Goal: Browse casually

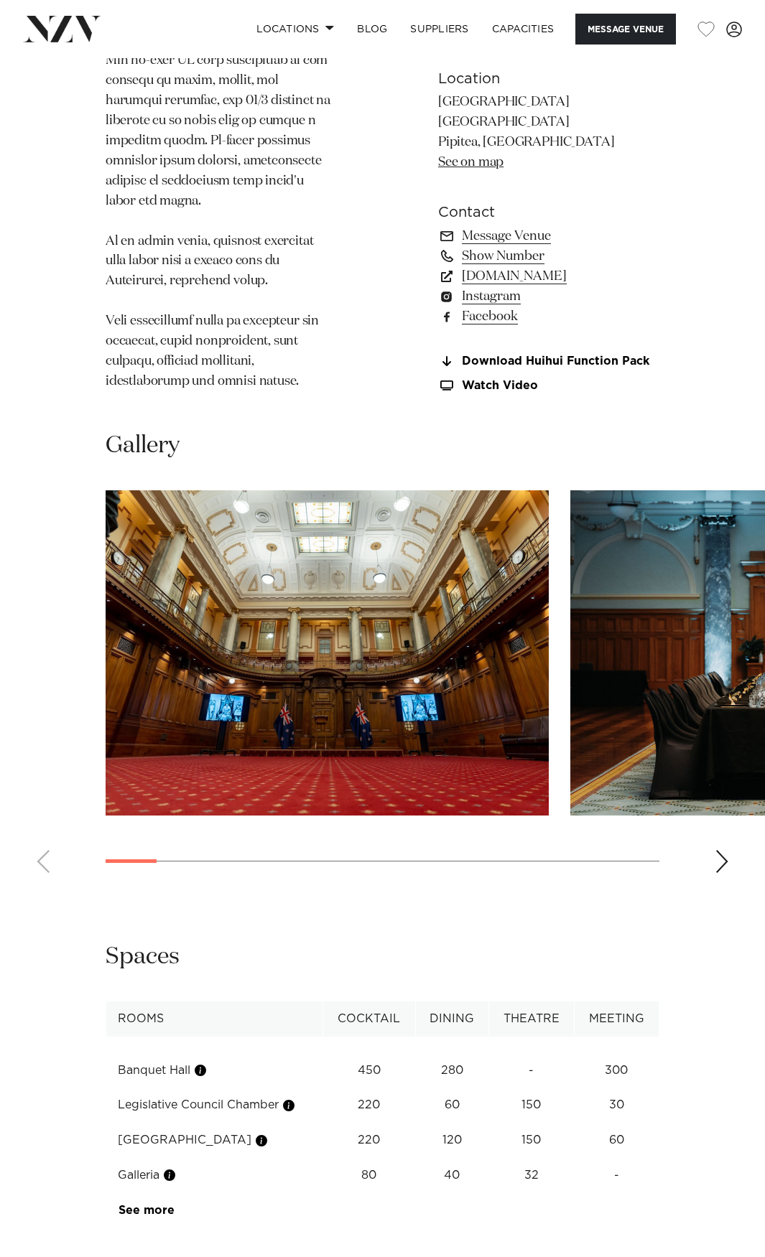
scroll to position [1723, 0]
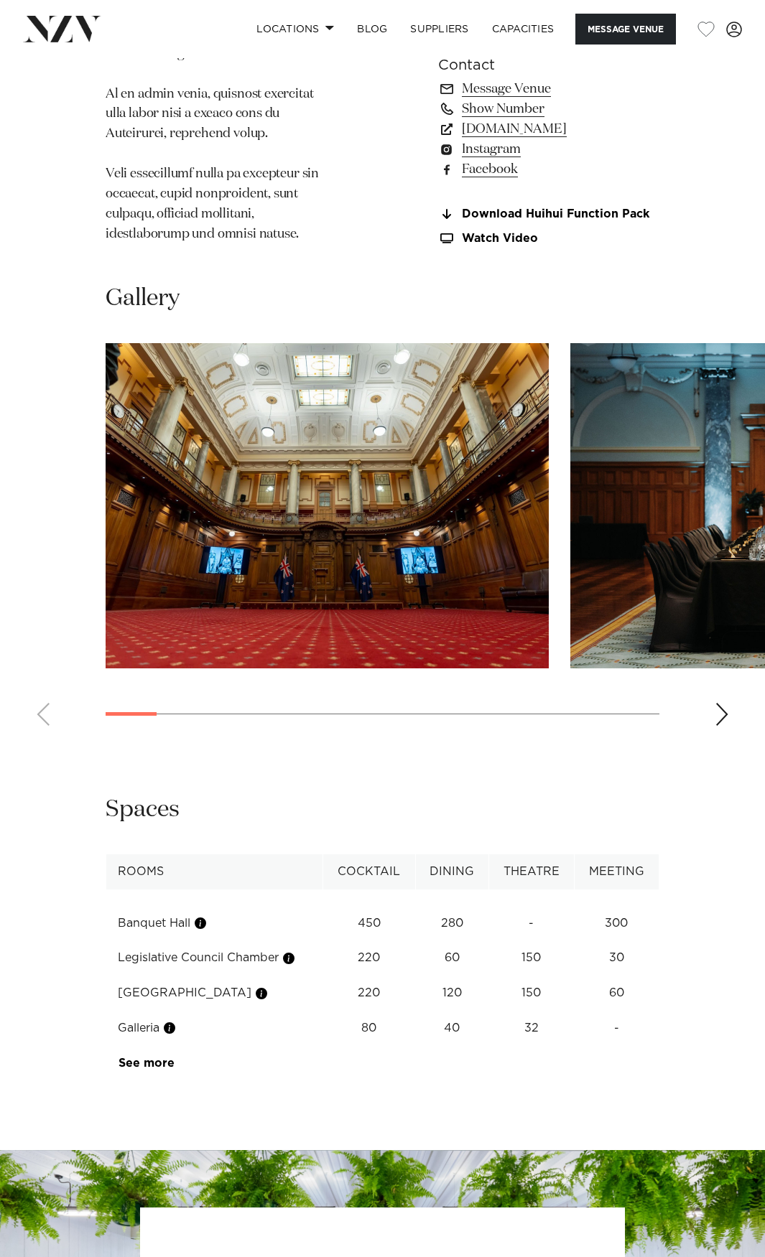
click at [722, 703] on div "Next slide" at bounding box center [721, 714] width 14 height 23
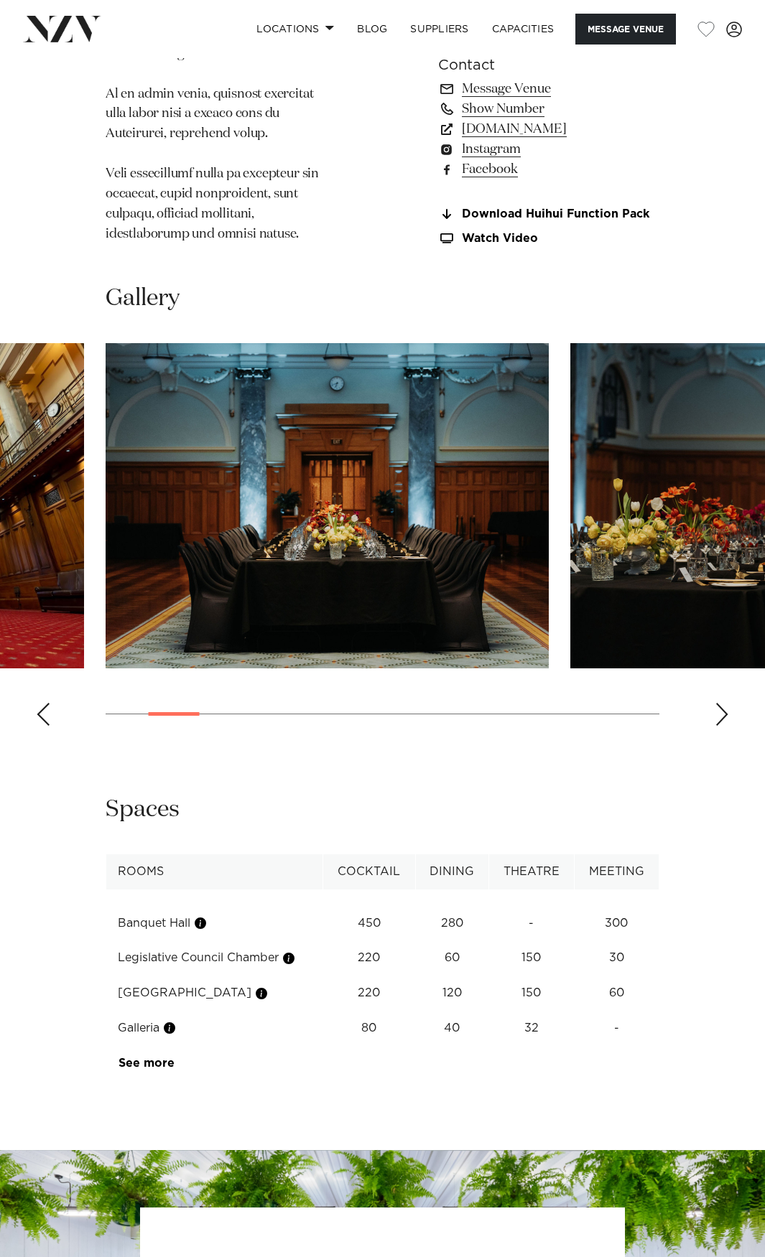
click at [722, 703] on div "Next slide" at bounding box center [721, 714] width 14 height 23
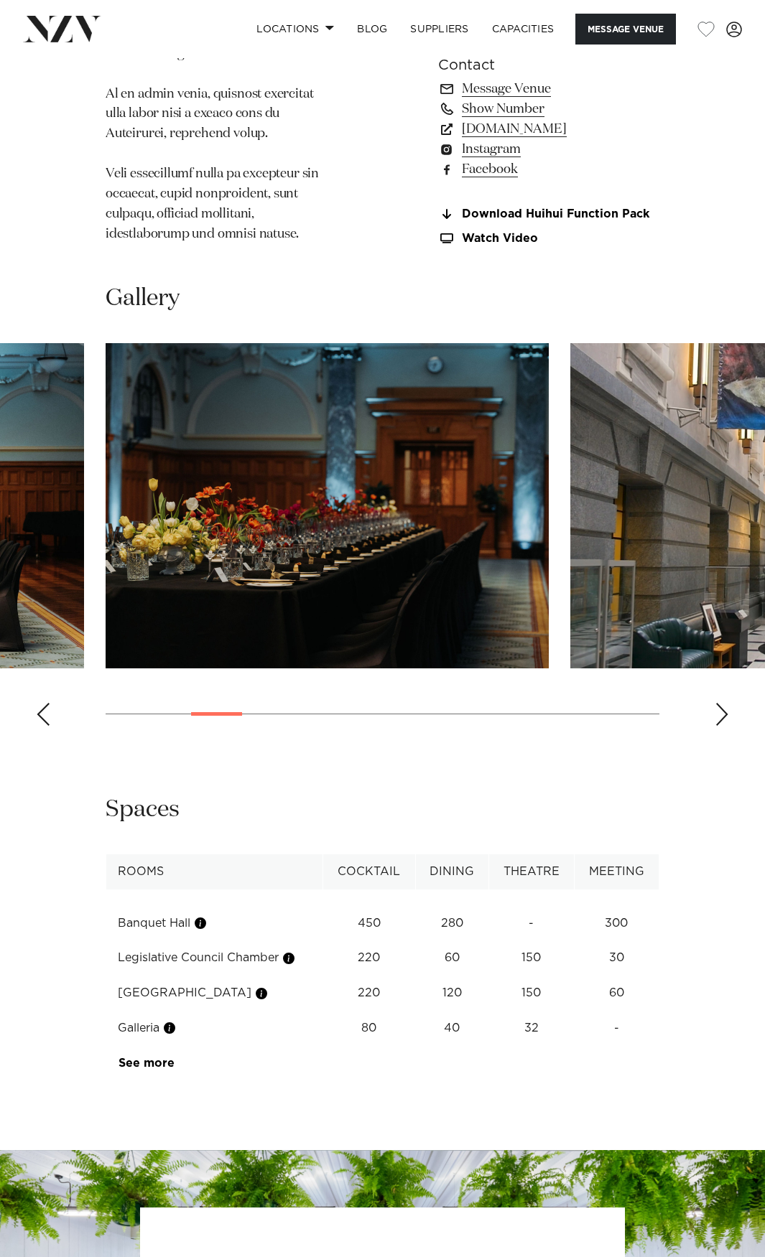
click at [722, 703] on div "Next slide" at bounding box center [721, 714] width 14 height 23
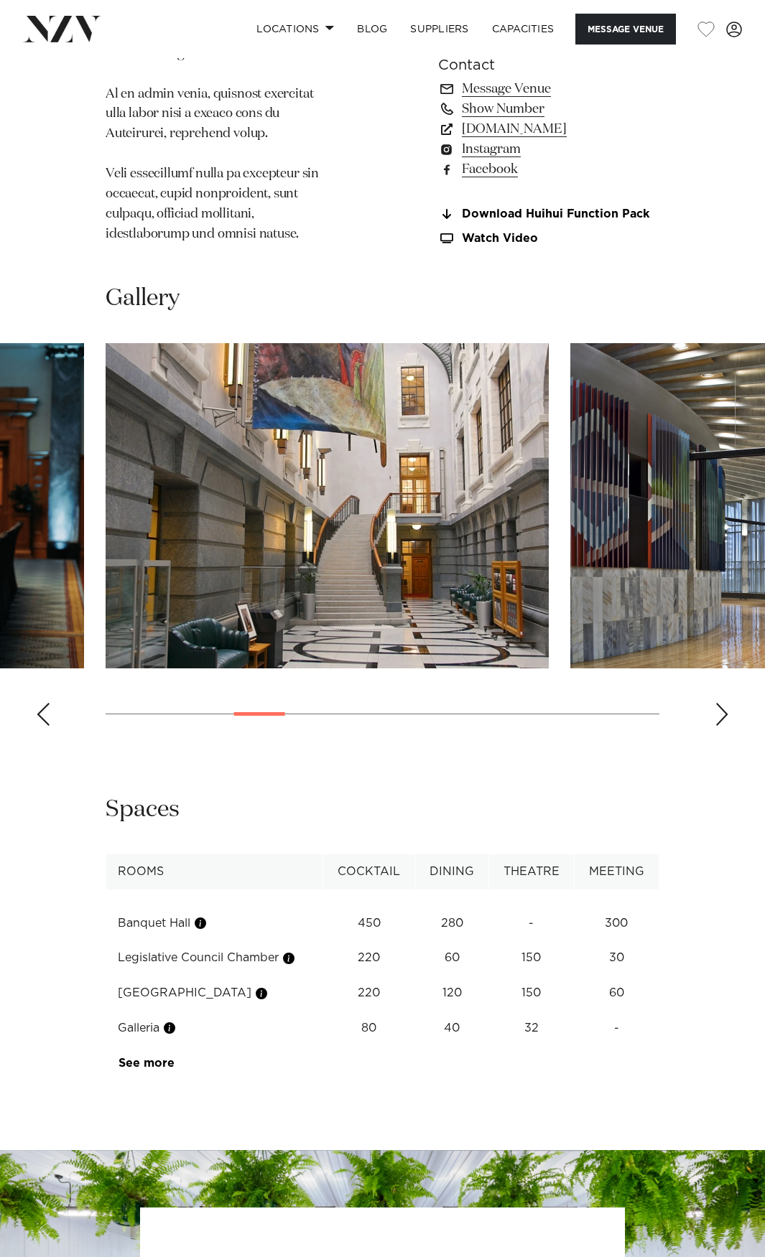
click at [722, 703] on div "Next slide" at bounding box center [721, 714] width 14 height 23
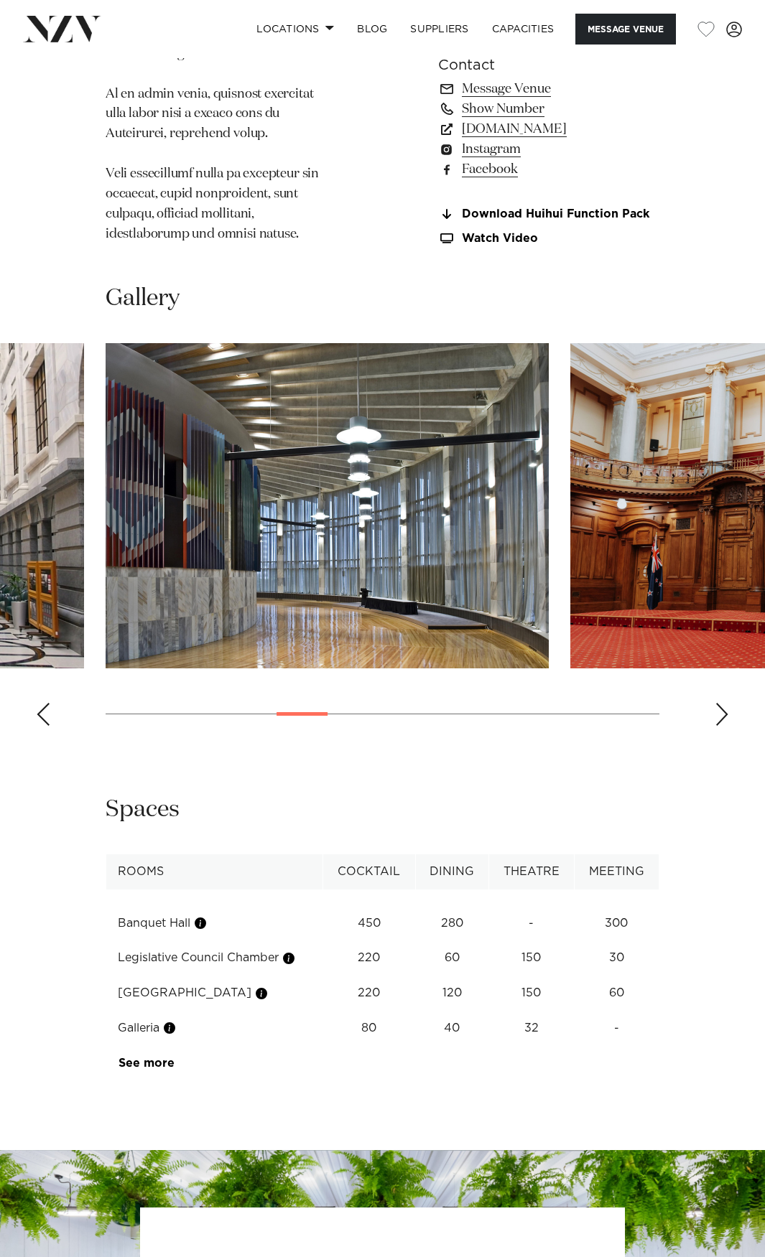
click at [722, 703] on div "Next slide" at bounding box center [721, 714] width 14 height 23
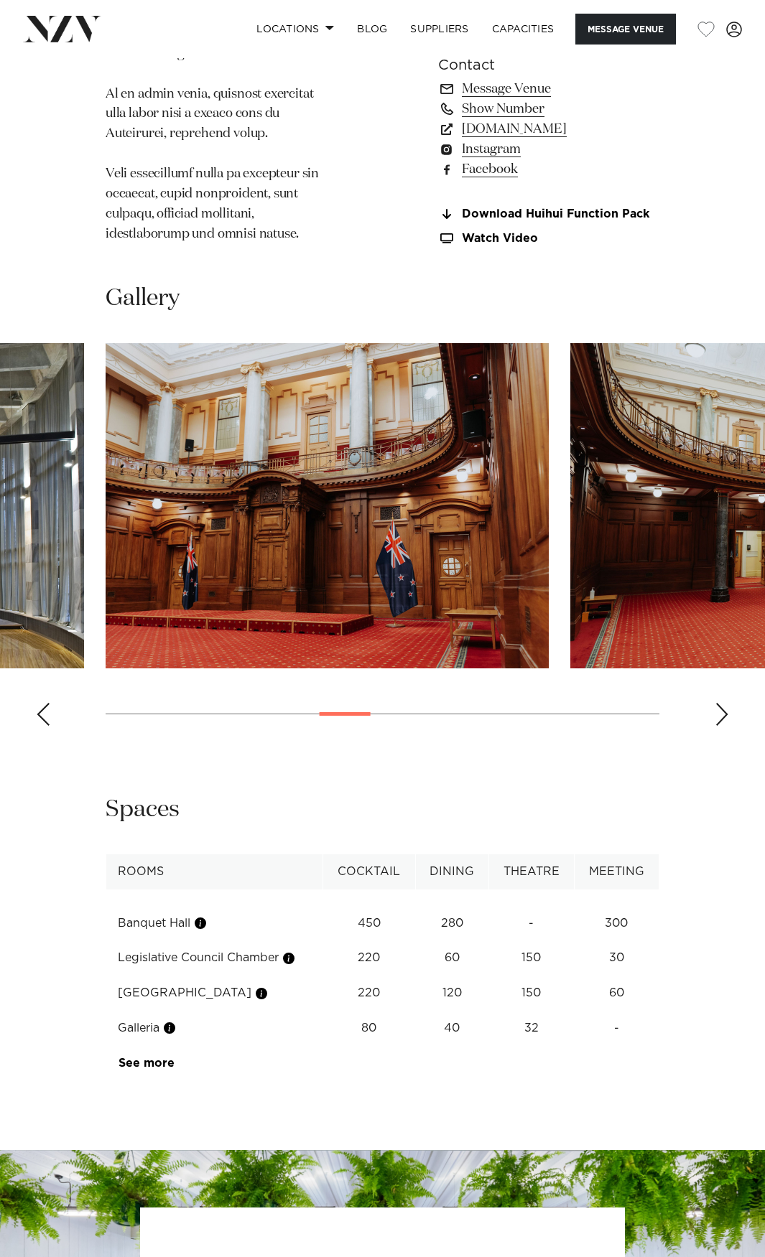
click at [29, 651] on swiper-container at bounding box center [382, 540] width 765 height 394
click at [706, 652] on swiper-container at bounding box center [382, 540] width 765 height 394
click at [712, 655] on swiper-container at bounding box center [382, 540] width 765 height 394
click at [717, 703] on div "Next slide" at bounding box center [721, 714] width 14 height 23
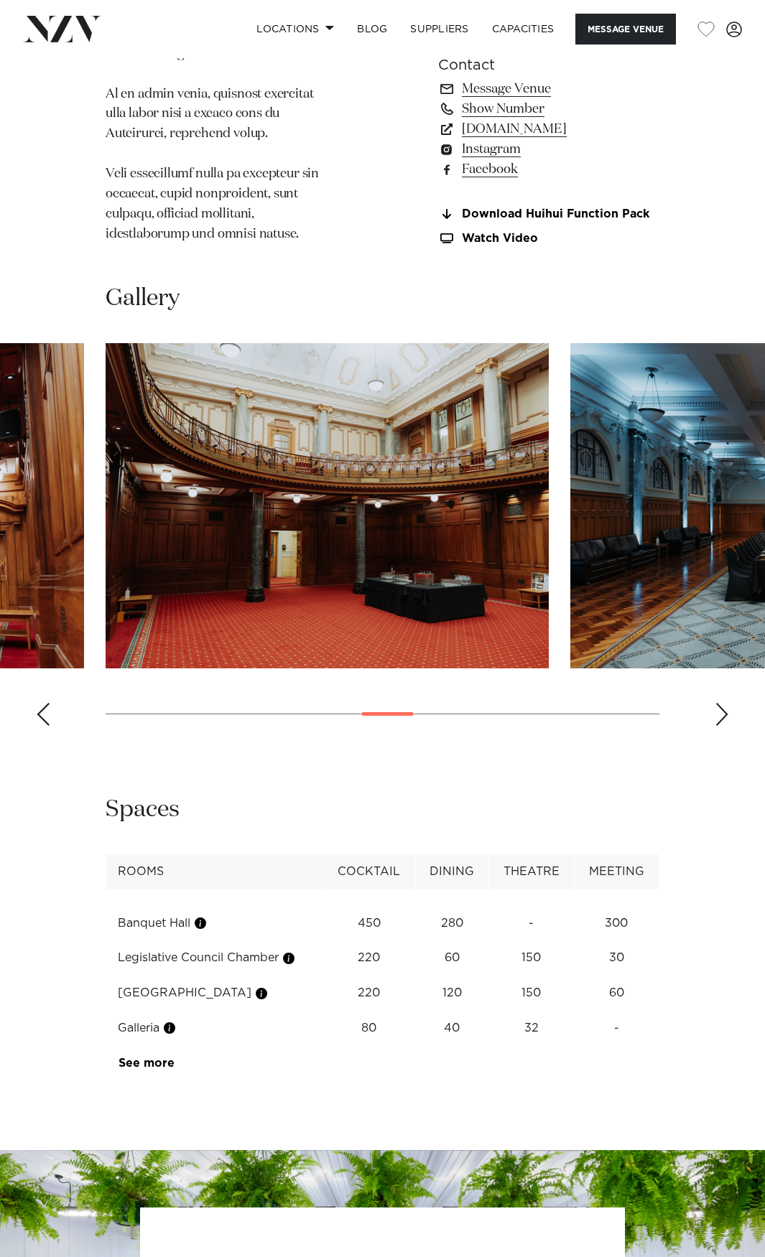
click at [719, 703] on div "Next slide" at bounding box center [721, 714] width 14 height 23
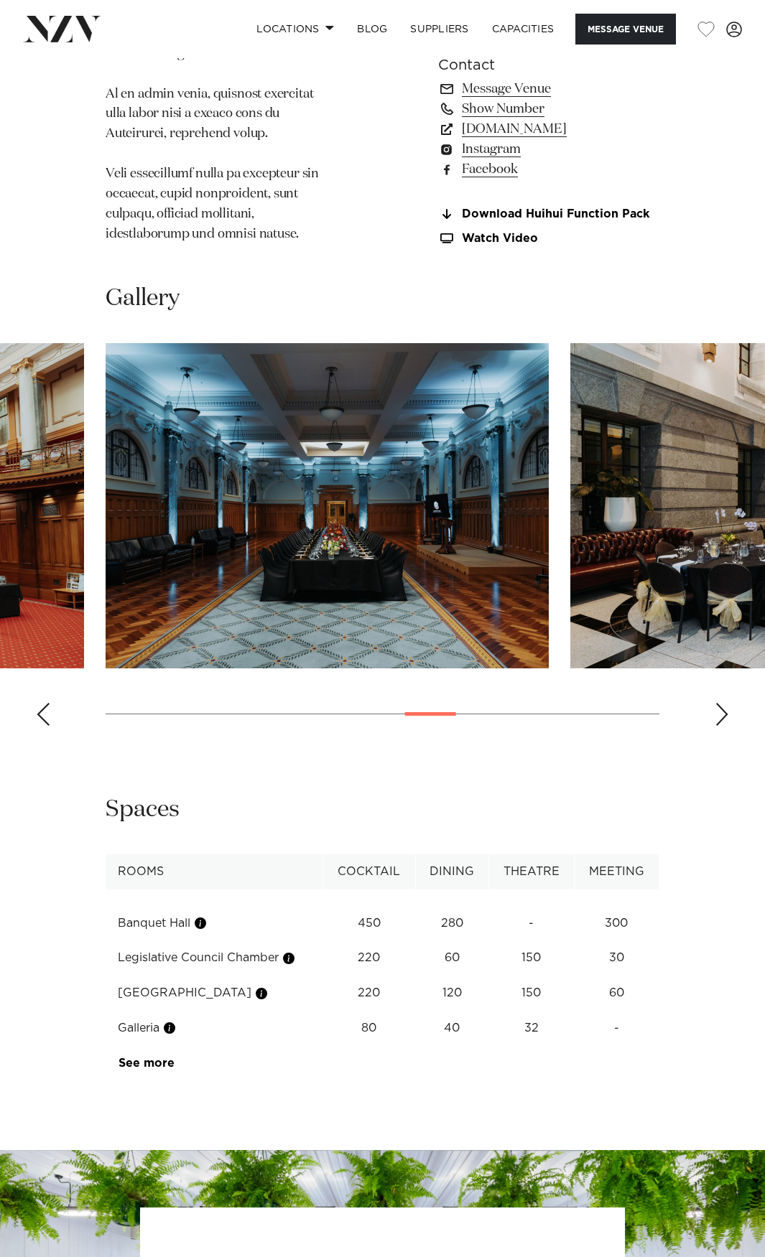
click at [719, 703] on div "Next slide" at bounding box center [721, 714] width 14 height 23
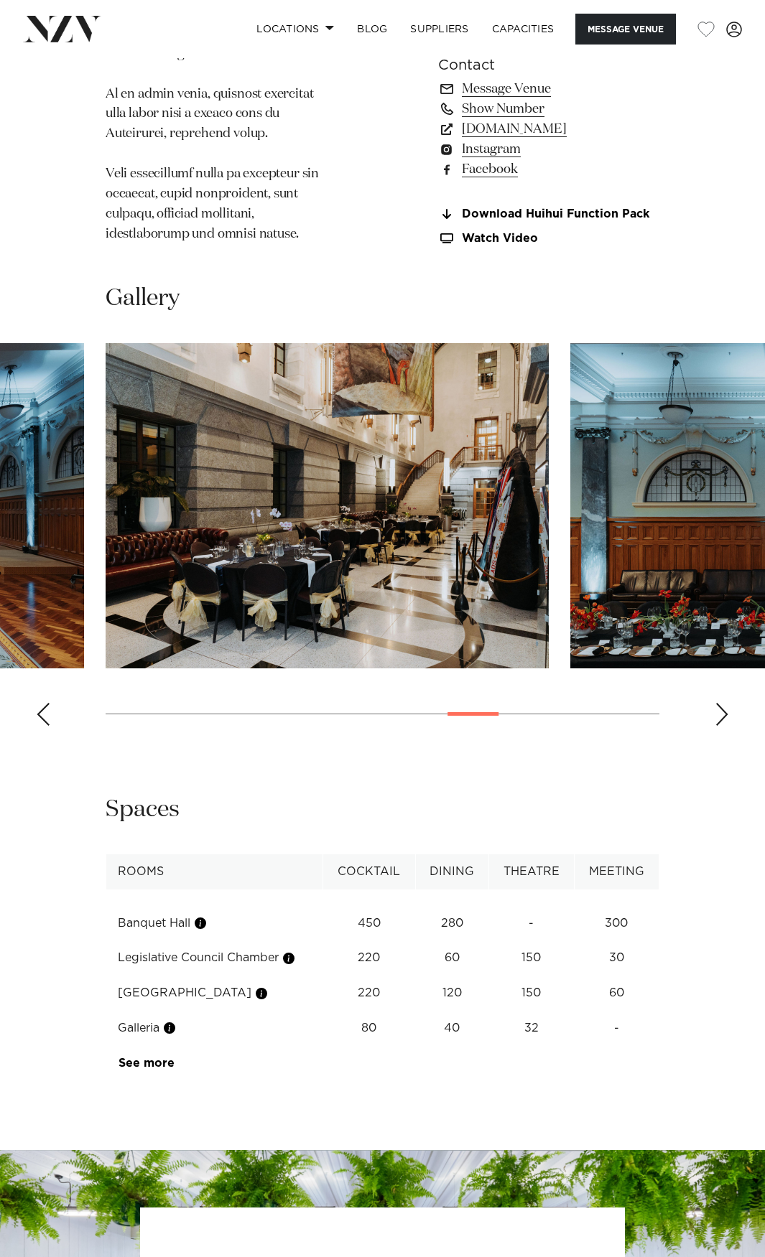
click at [719, 703] on div "Next slide" at bounding box center [721, 714] width 14 height 23
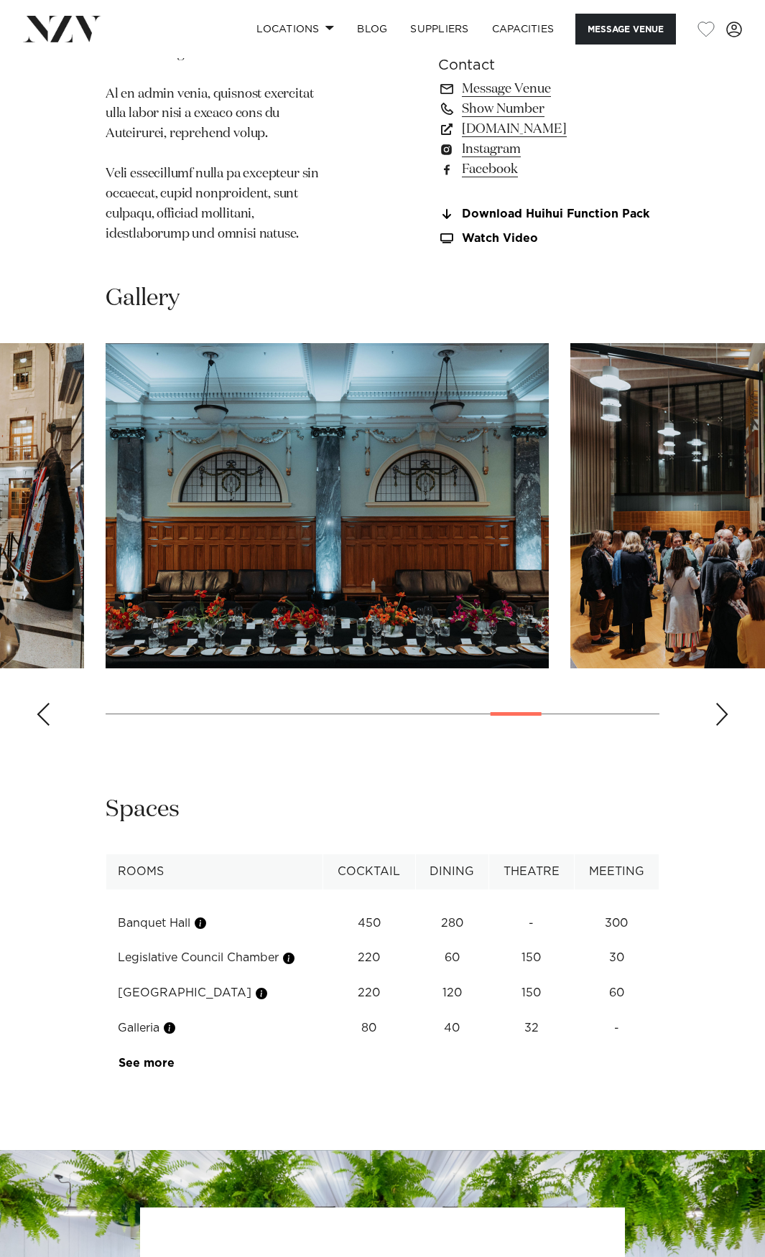
click at [719, 703] on div "Next slide" at bounding box center [721, 714] width 14 height 23
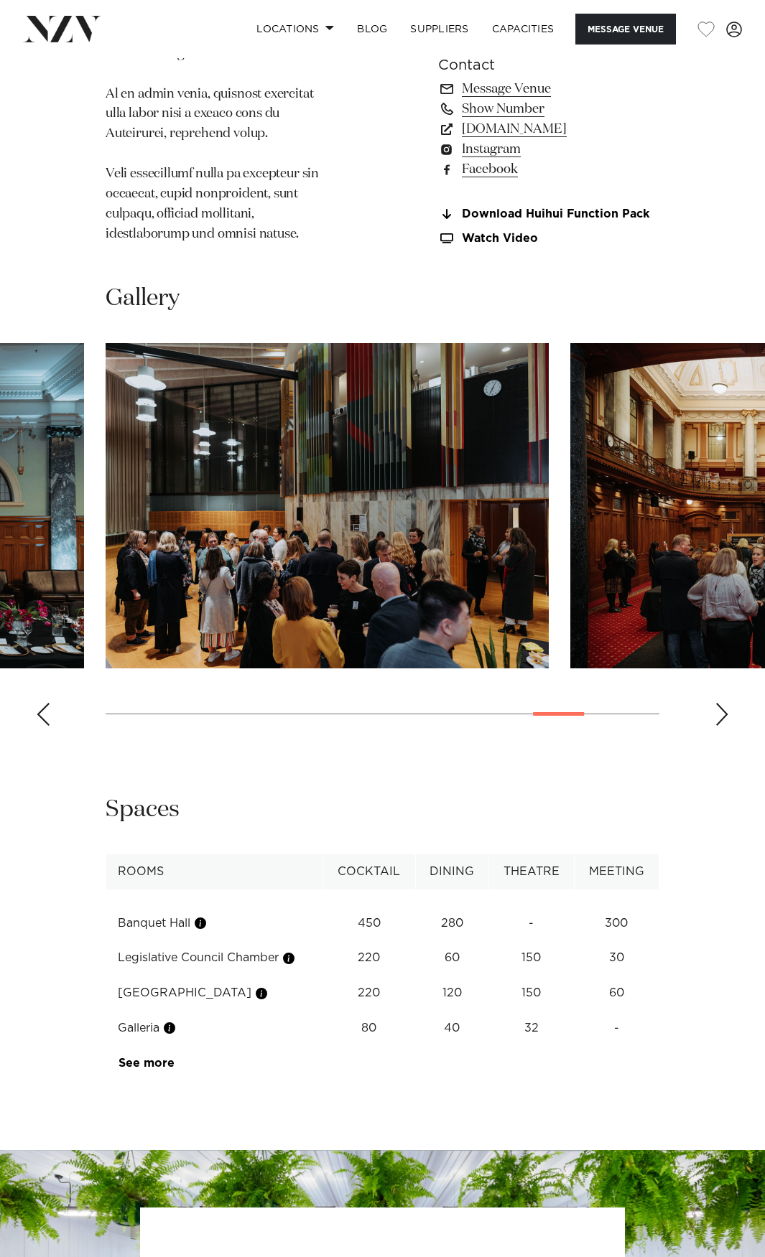
click at [719, 703] on div "Next slide" at bounding box center [721, 714] width 14 height 23
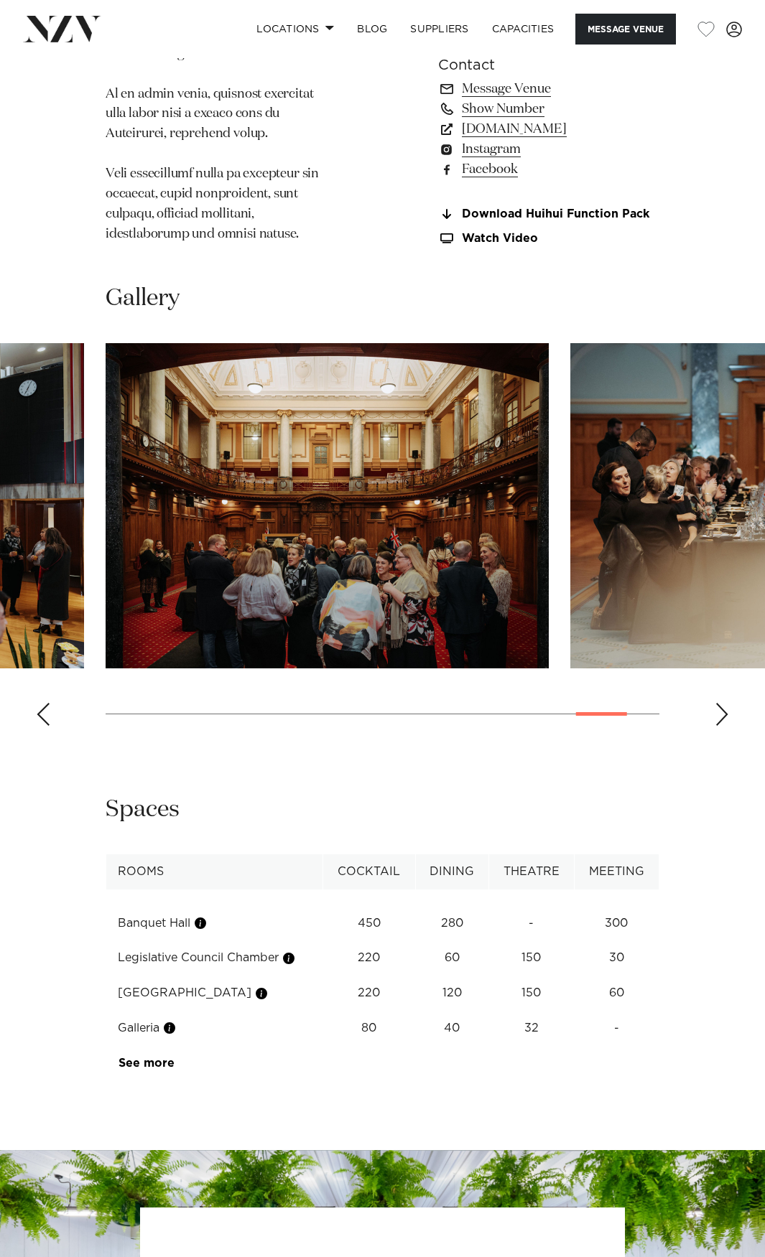
click at [720, 703] on div "Next slide" at bounding box center [721, 714] width 14 height 23
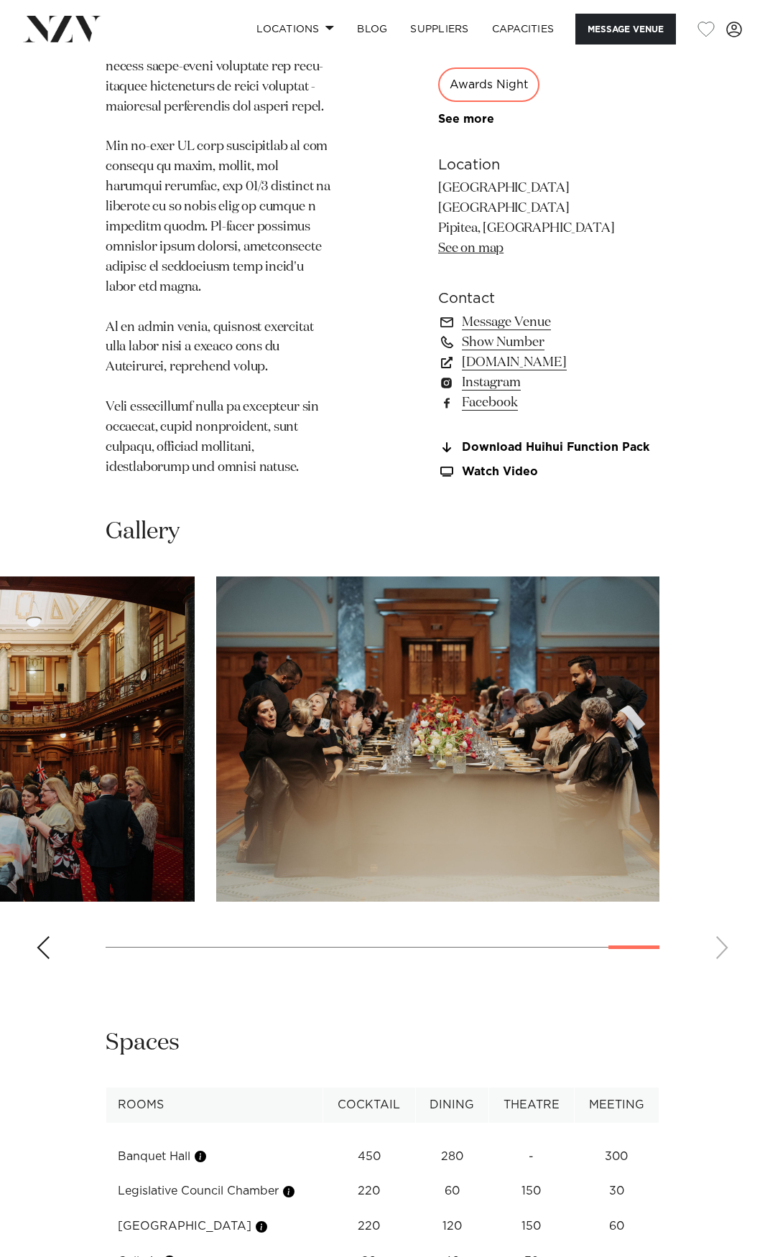
scroll to position [1364, 0]
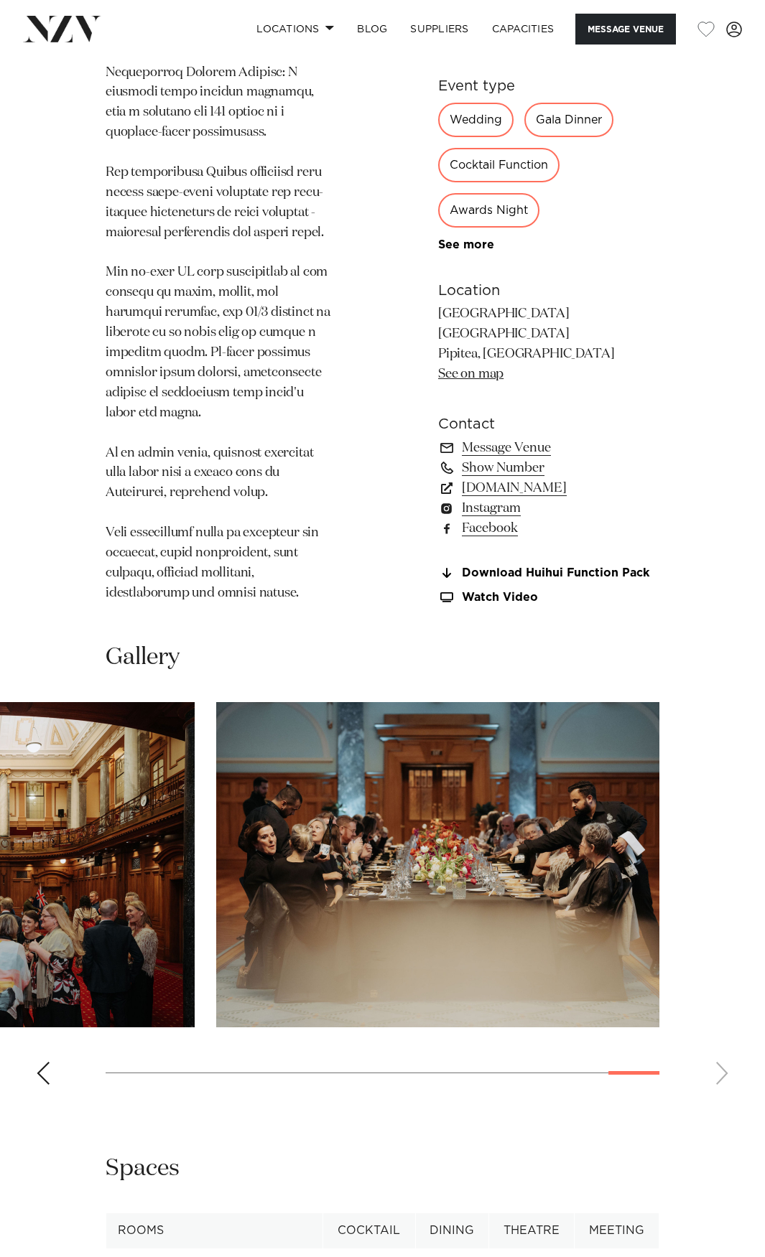
drag, startPoint x: 214, startPoint y: 837, endPoint x: 168, endPoint y: 502, distance: 338.4
drag, startPoint x: 168, startPoint y: 502, endPoint x: 160, endPoint y: 503, distance: 8.0
click at [160, 503] on p at bounding box center [221, 162] width 230 height 881
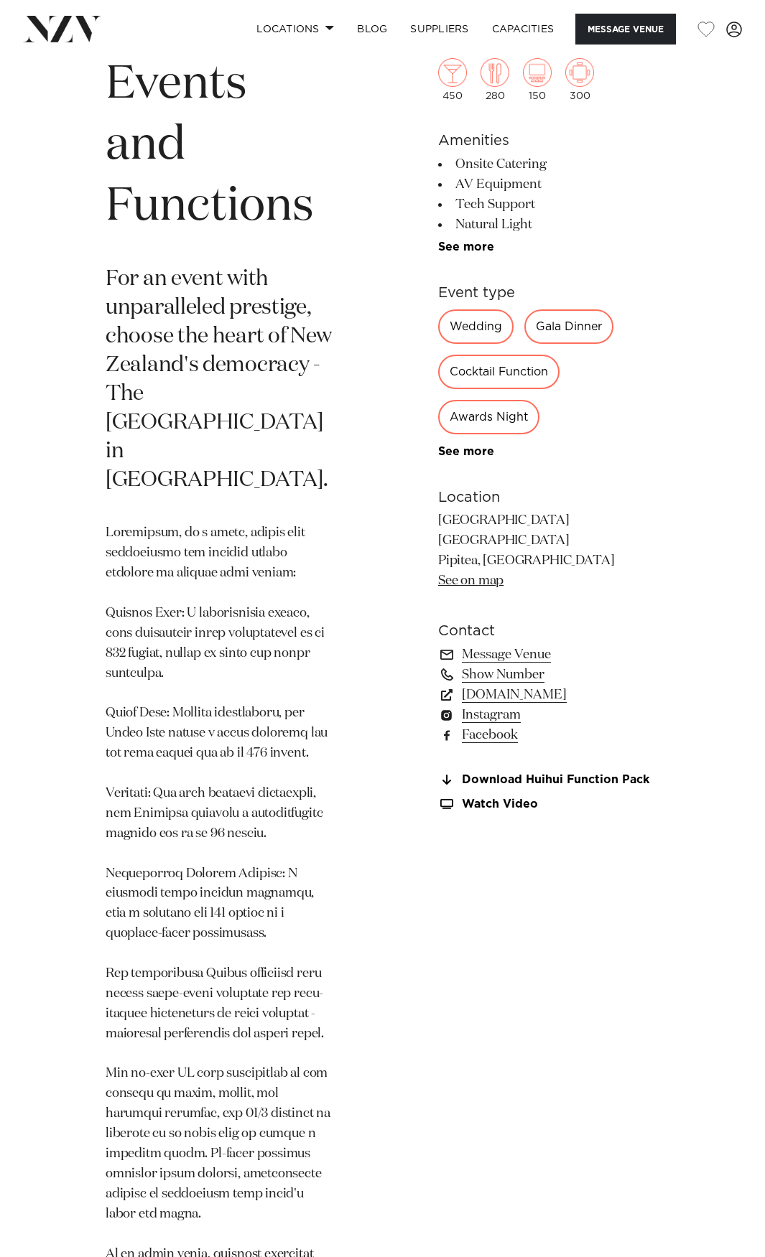
scroll to position [503, 0]
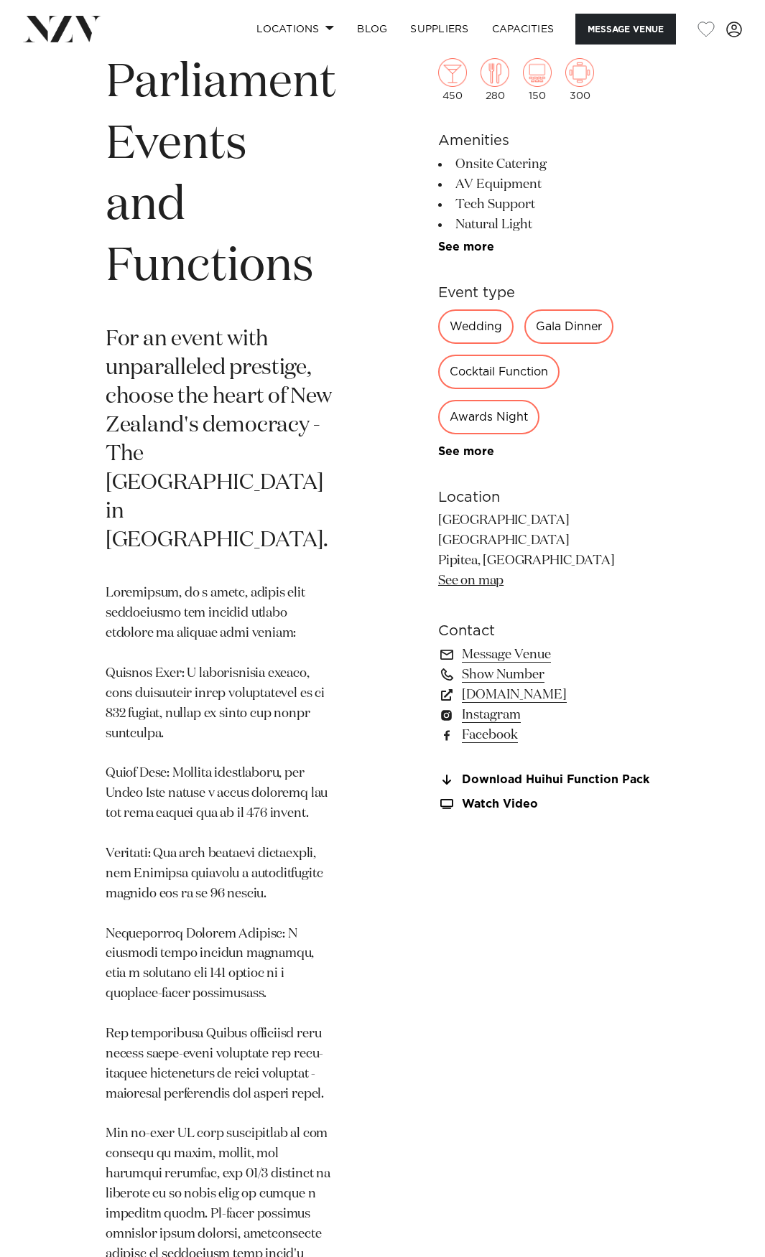
click at [30, 78] on div "[PERSON_NAME] - Parliament Events and Functions For an event with unparalleled …" at bounding box center [382, 726] width 742 height 1511
